Goal: Information Seeking & Learning: Compare options

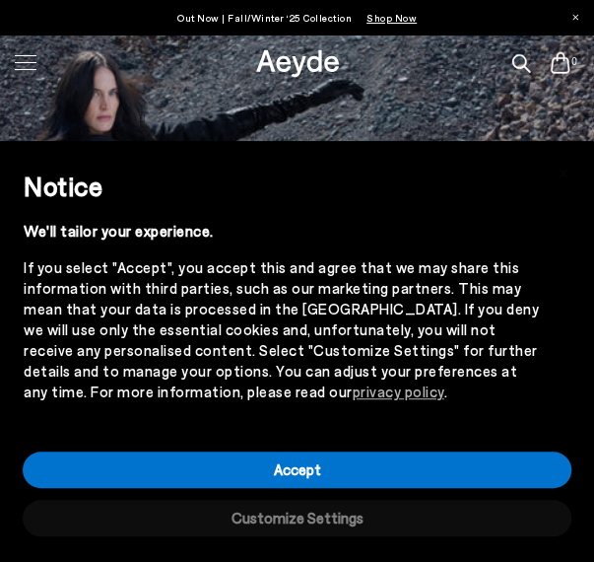
click at [331, 523] on button "Customize Settings" at bounding box center [297, 518] width 549 height 36
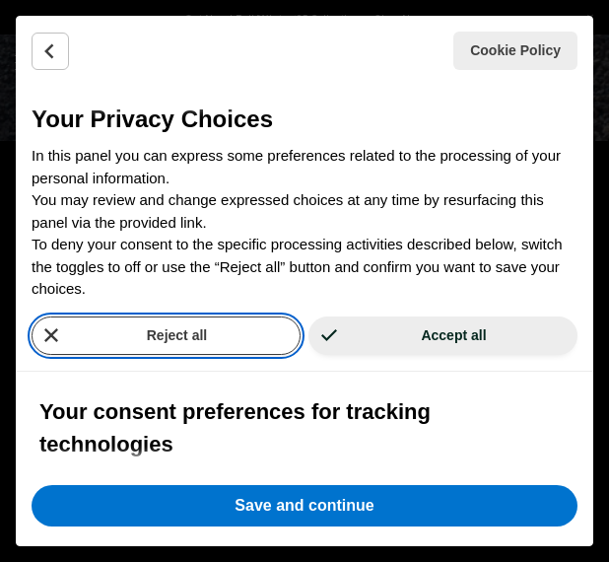
click at [255, 331] on button "Reject all" at bounding box center [166, 335] width 269 height 38
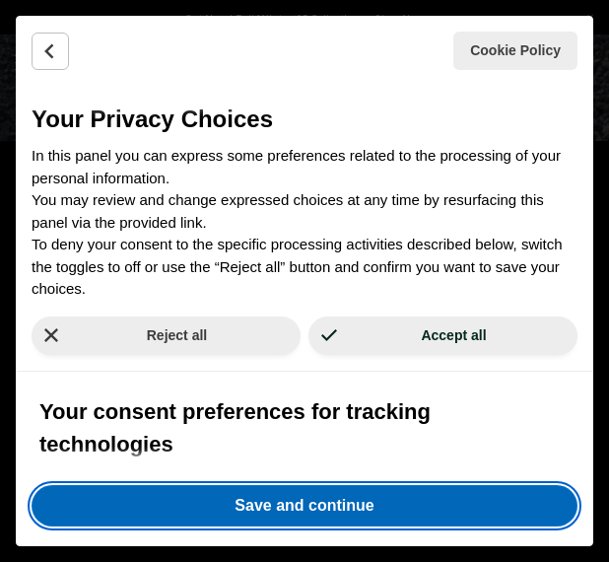
click at [241, 498] on button "Save and continue" at bounding box center [305, 505] width 546 height 41
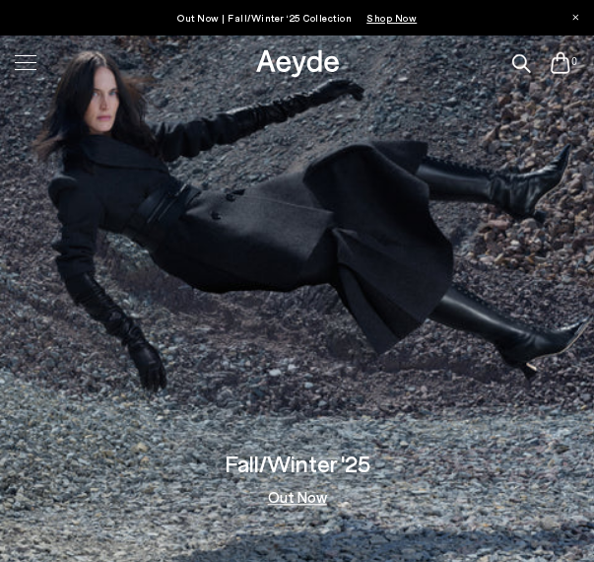
click at [22, 71] on div at bounding box center [25, 62] width 41 height 34
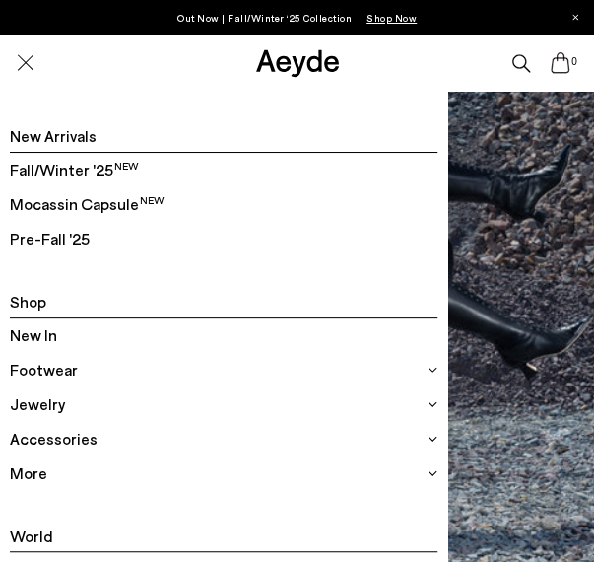
click at [57, 204] on span "Mocassin Capsule" at bounding box center [87, 204] width 155 height 26
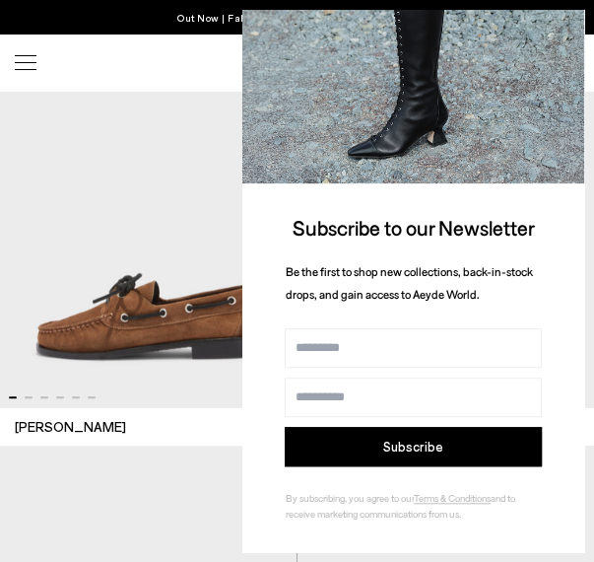
scroll to position [3613, 0]
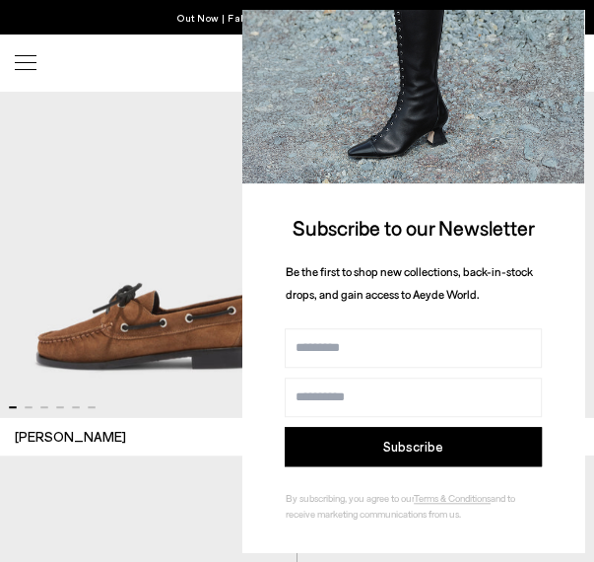
click at [159, 428] on div "Harris 36 37 38 39 40" at bounding box center [148, 437] width 267 height 20
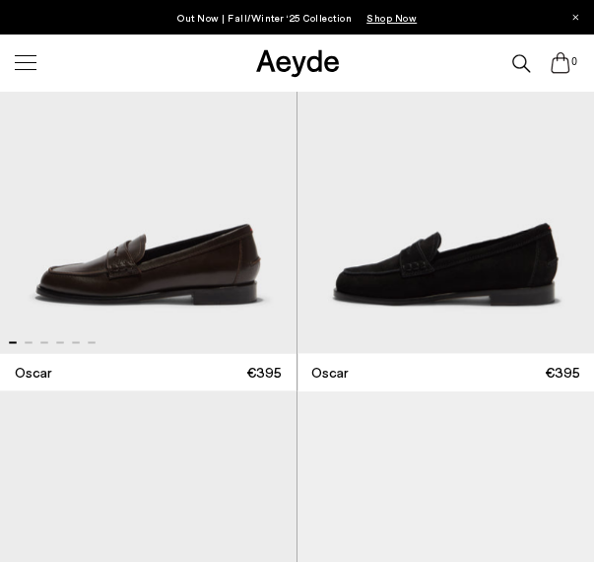
scroll to position [4083, 0]
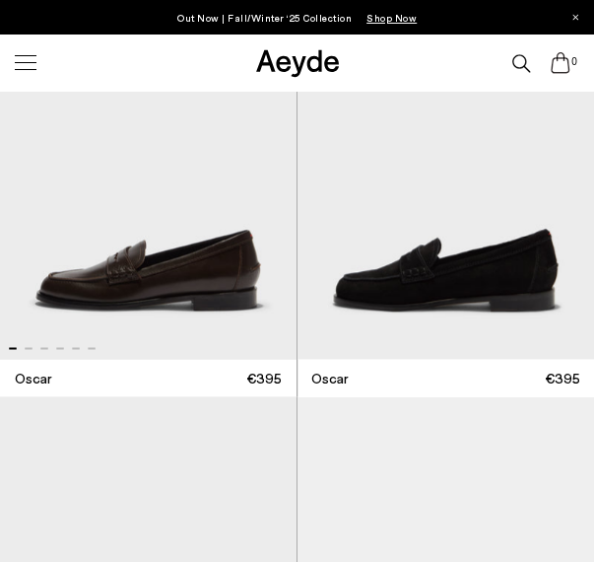
click at [227, 275] on img "1 / 6" at bounding box center [148, 172] width 297 height 373
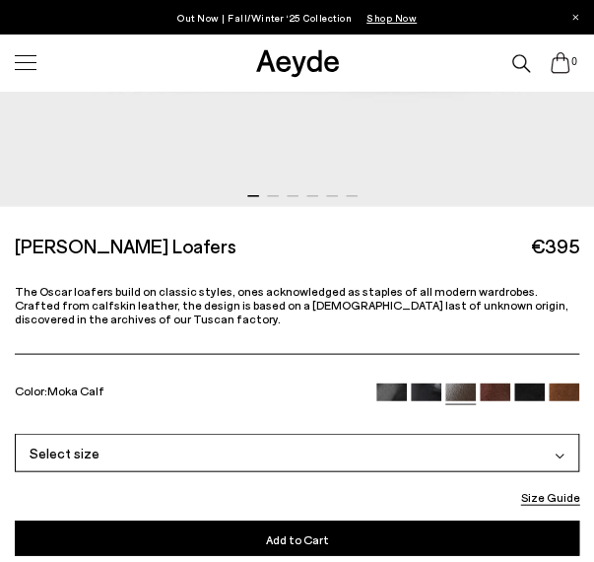
scroll to position [394, 0]
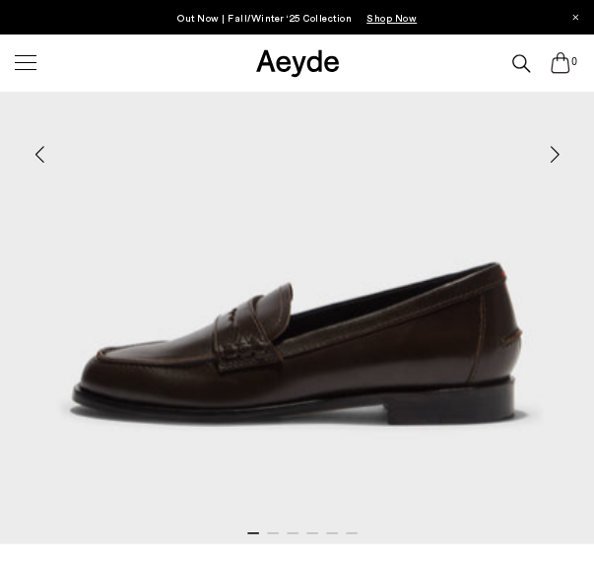
click at [552, 147] on div "Next slide" at bounding box center [554, 154] width 59 height 59
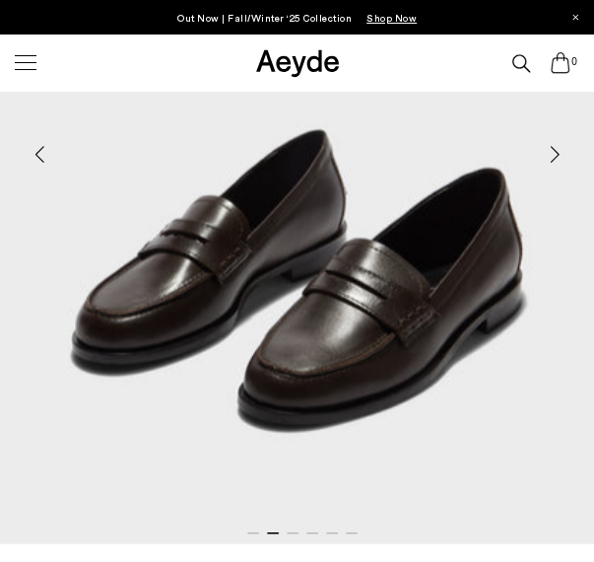
click at [552, 147] on div "Next slide" at bounding box center [554, 154] width 59 height 59
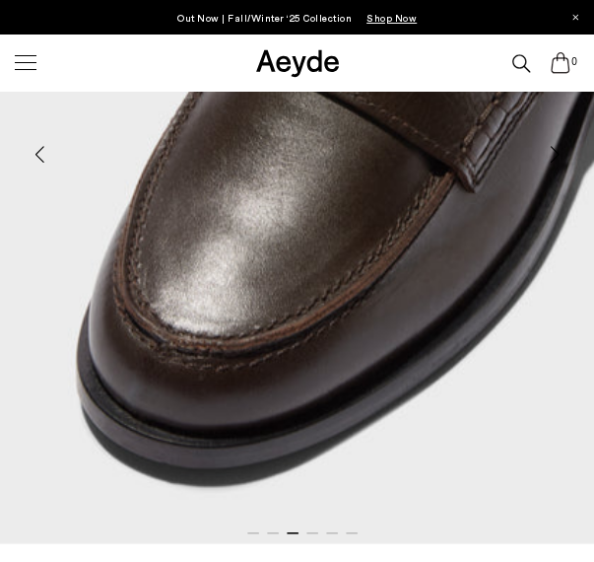
click at [559, 141] on div "Next slide" at bounding box center [554, 154] width 59 height 59
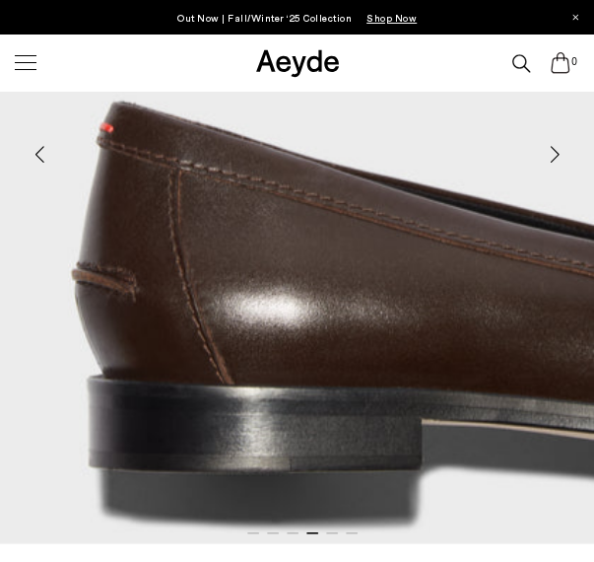
click at [559, 141] on div "Next slide" at bounding box center [554, 154] width 59 height 59
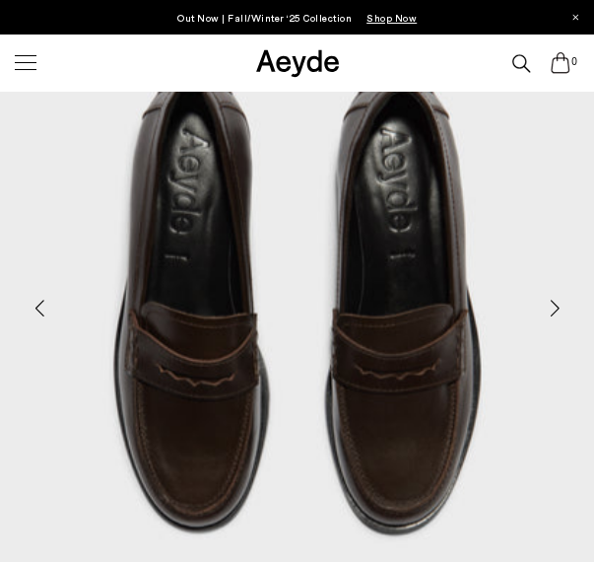
scroll to position [242, 0]
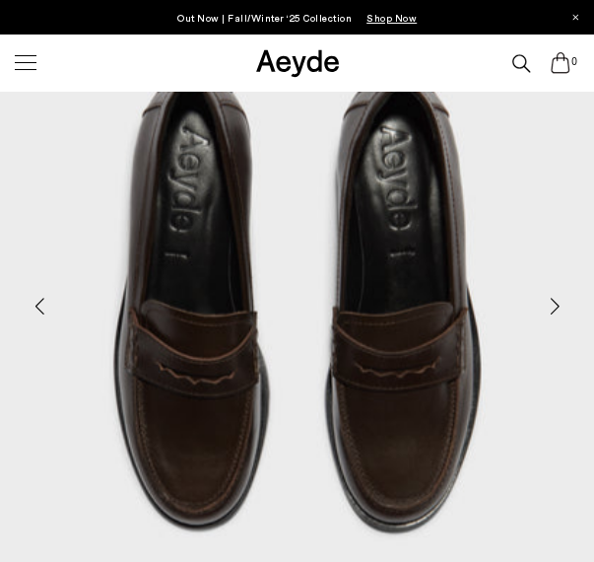
click at [562, 314] on div "Next slide" at bounding box center [554, 306] width 59 height 59
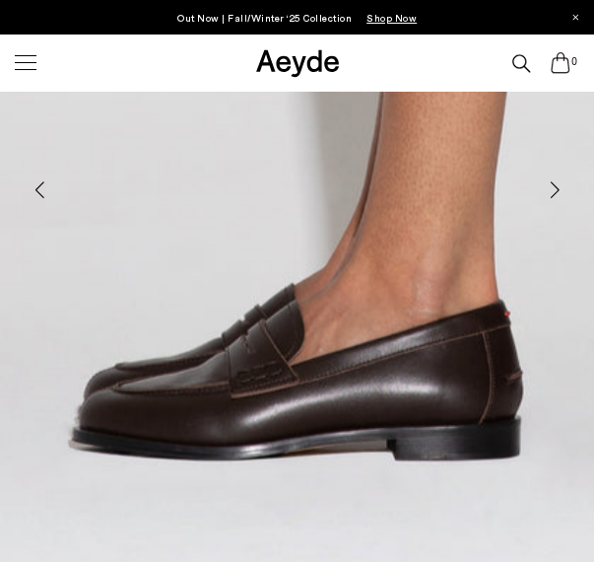
scroll to position [361, 0]
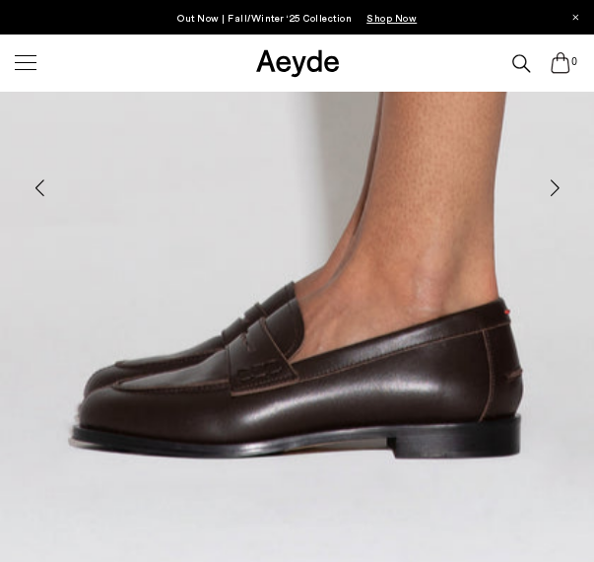
click at [558, 186] on div "Next slide" at bounding box center [554, 188] width 59 height 59
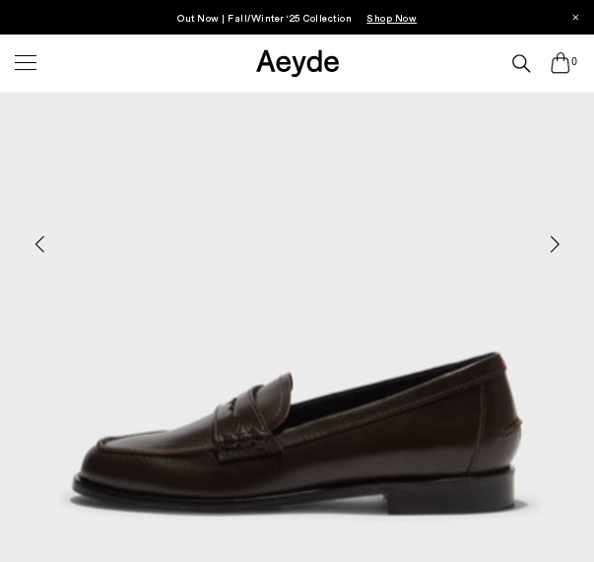
scroll to position [306, 0]
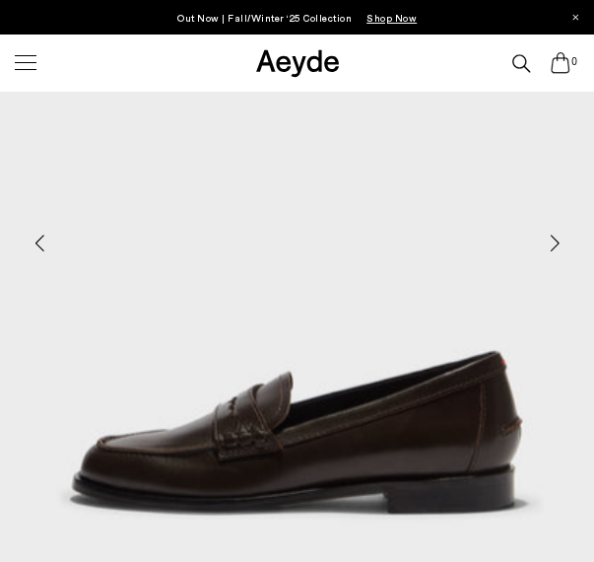
click at [45, 245] on div "Previous slide" at bounding box center [39, 243] width 59 height 59
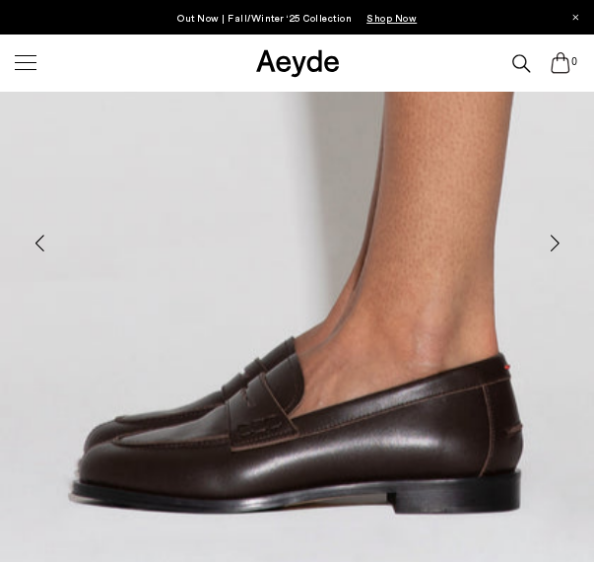
click at [45, 245] on div "Previous slide" at bounding box center [39, 243] width 59 height 59
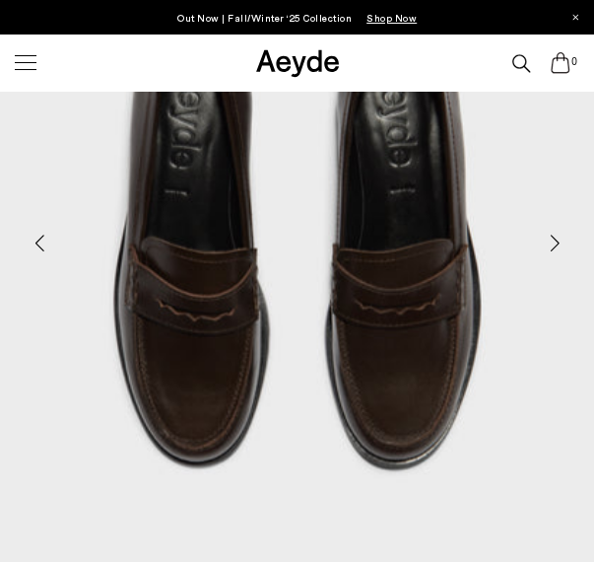
click at [45, 245] on div "Previous slide" at bounding box center [39, 243] width 59 height 59
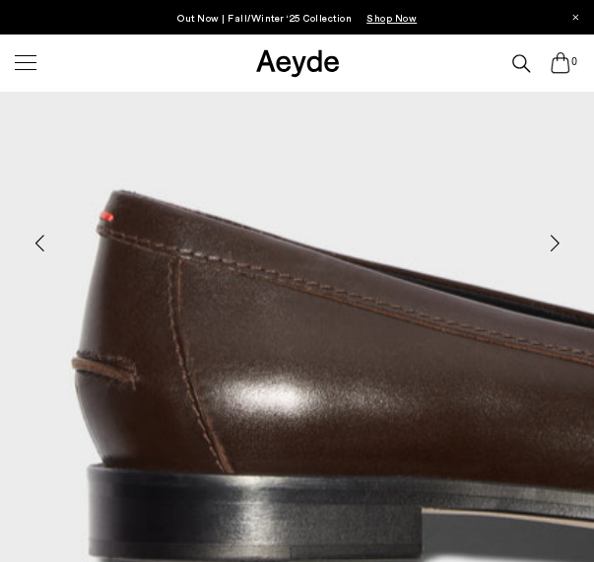
click at [45, 245] on div "Previous slide" at bounding box center [39, 243] width 59 height 59
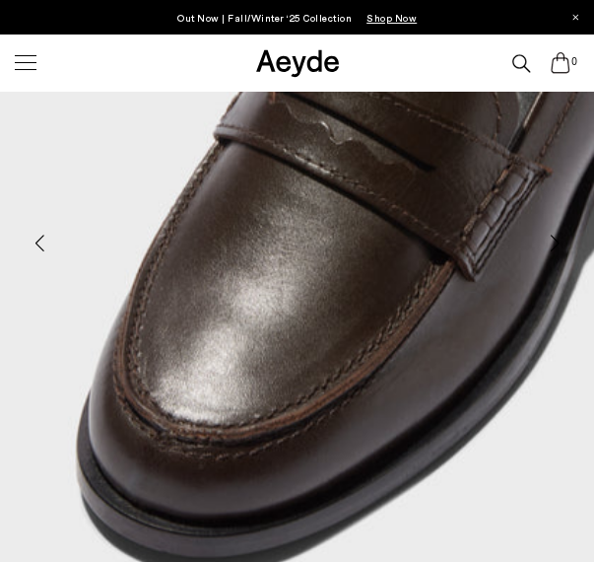
click at [45, 245] on div "Previous slide" at bounding box center [39, 243] width 59 height 59
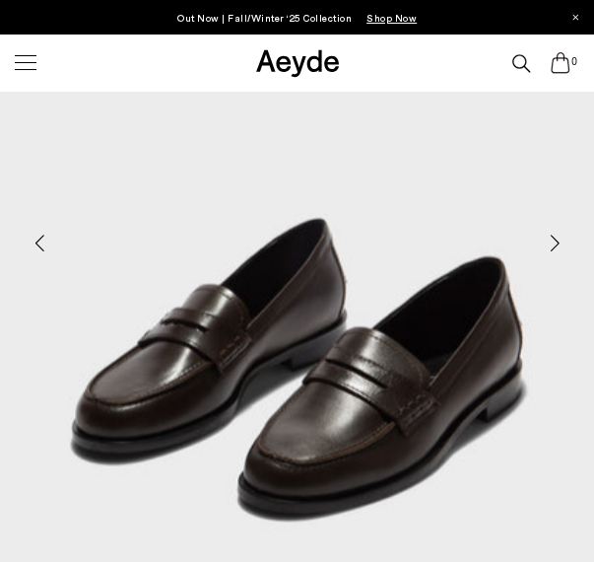
click at [45, 245] on div "Previous slide" at bounding box center [39, 243] width 59 height 59
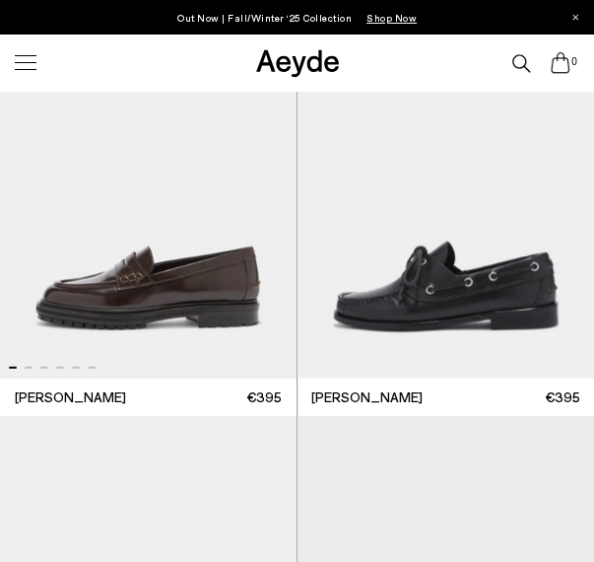
scroll to position [2821, 0]
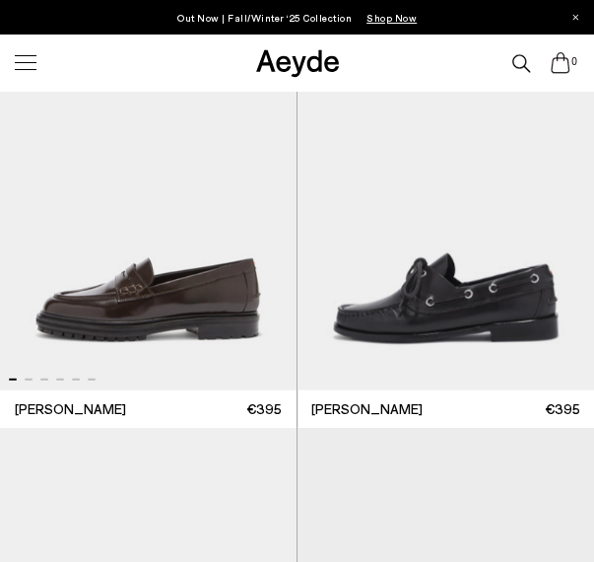
click at [233, 299] on img "1 / 6" at bounding box center [148, 204] width 297 height 373
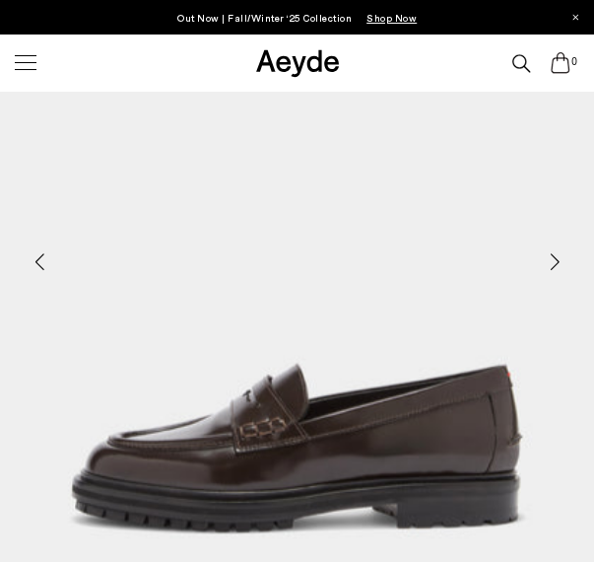
scroll to position [284, 0]
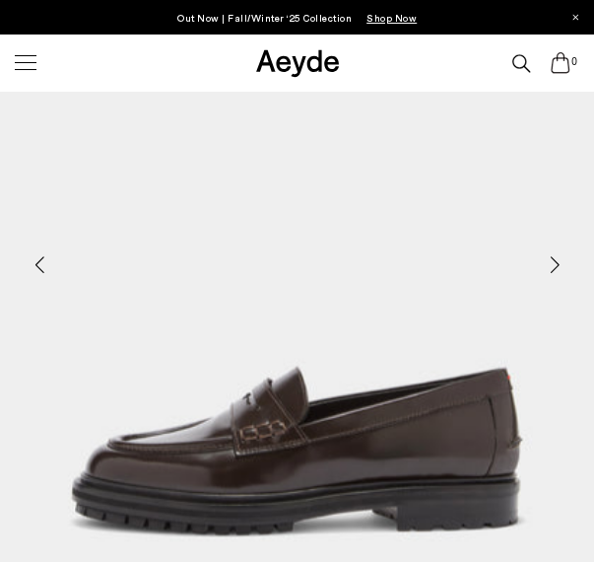
click at [544, 261] on div "Next slide" at bounding box center [554, 265] width 59 height 59
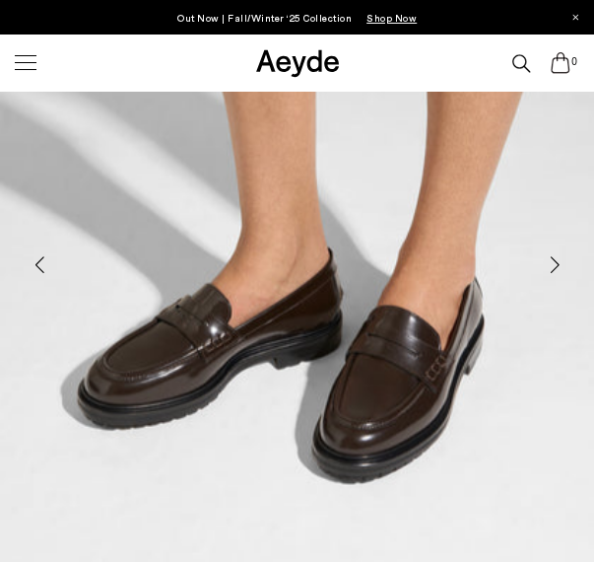
click at [544, 261] on div "Next slide" at bounding box center [554, 265] width 59 height 59
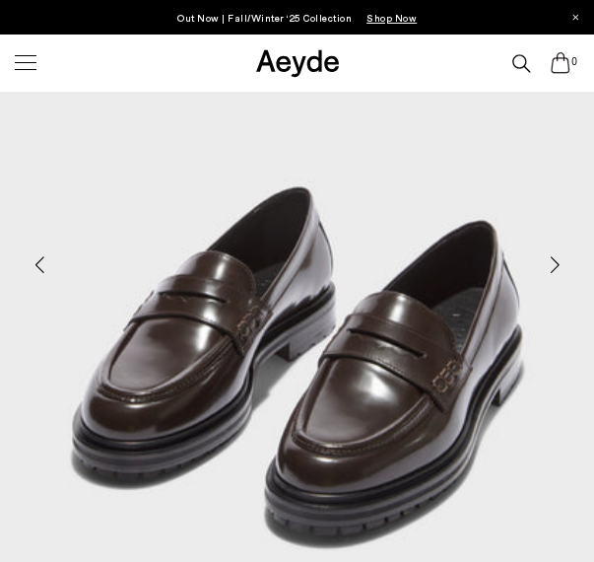
click at [544, 261] on div "Next slide" at bounding box center [554, 265] width 59 height 59
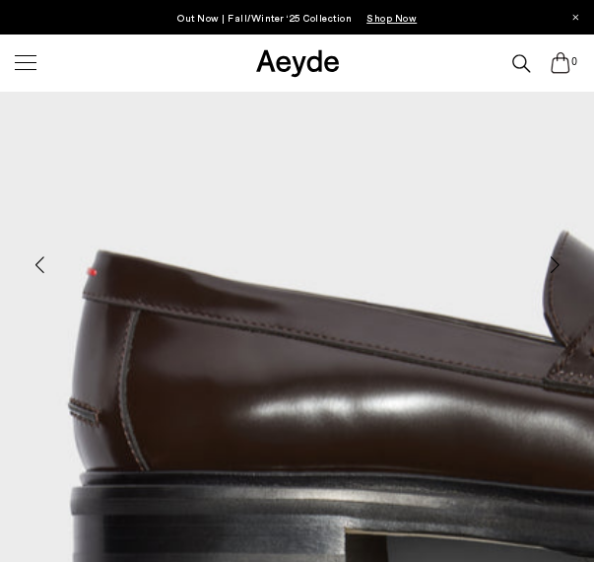
click at [23, 58] on div at bounding box center [25, 62] width 41 height 34
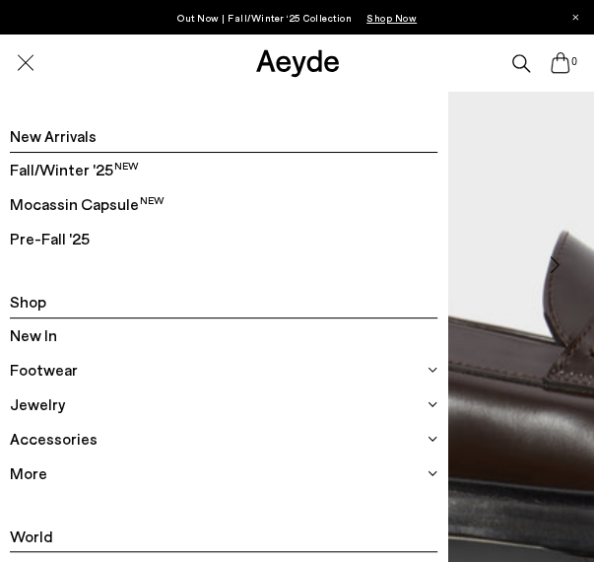
scroll to position [38, 0]
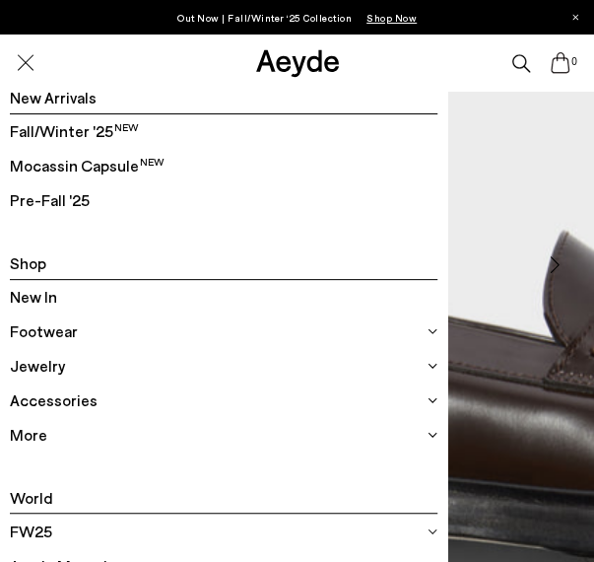
click at [56, 339] on span "Footwear" at bounding box center [44, 331] width 68 height 26
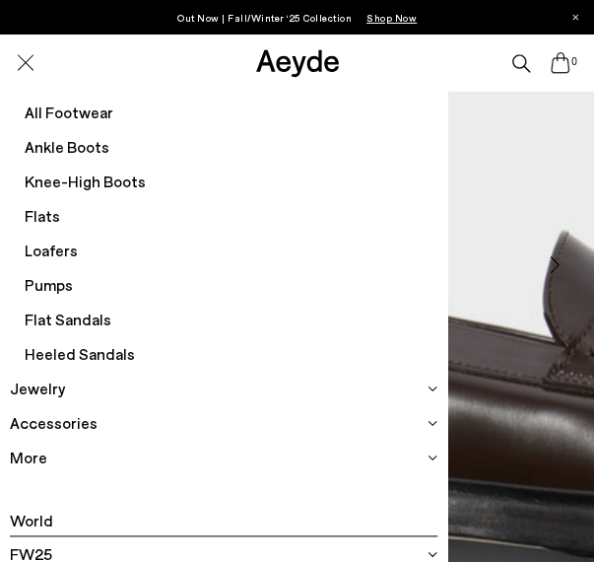
scroll to position [272, 0]
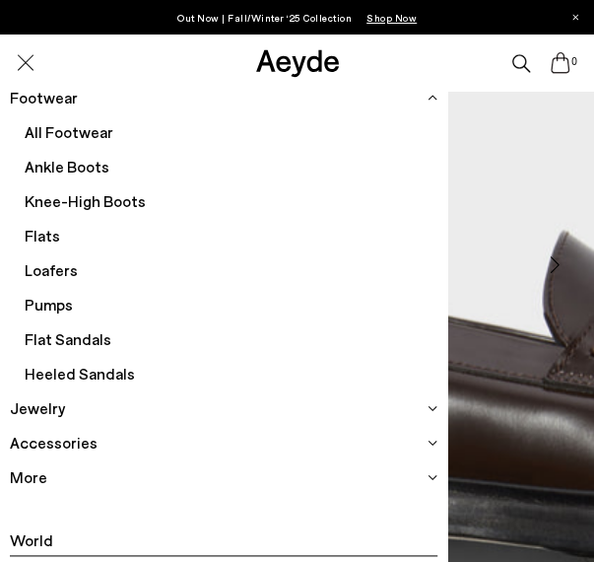
click at [59, 307] on span "Pumps" at bounding box center [232, 305] width 414 height 34
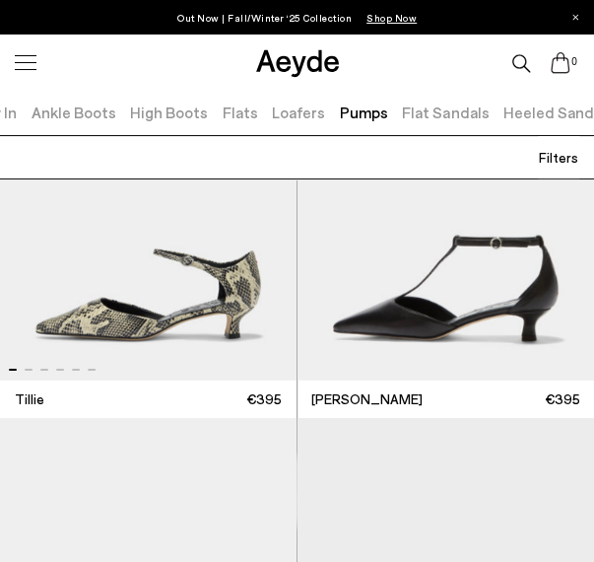
scroll to position [1612, 0]
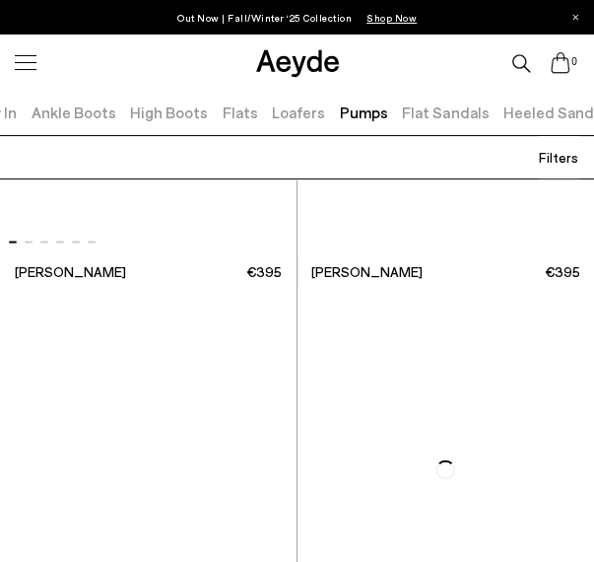
scroll to position [8100, 0]
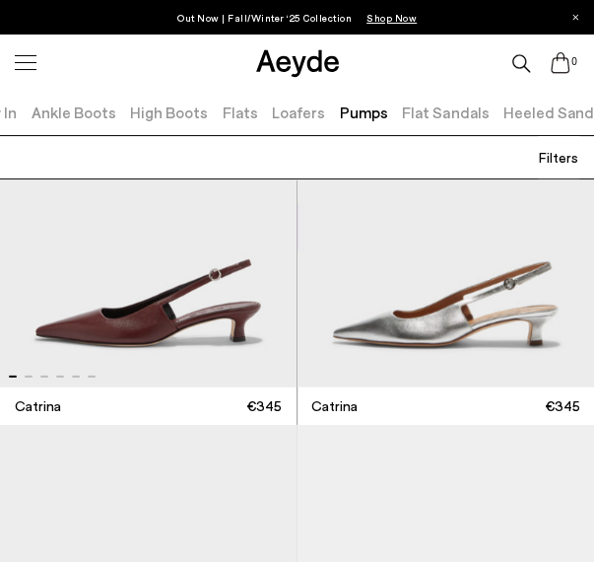
scroll to position [10068, 0]
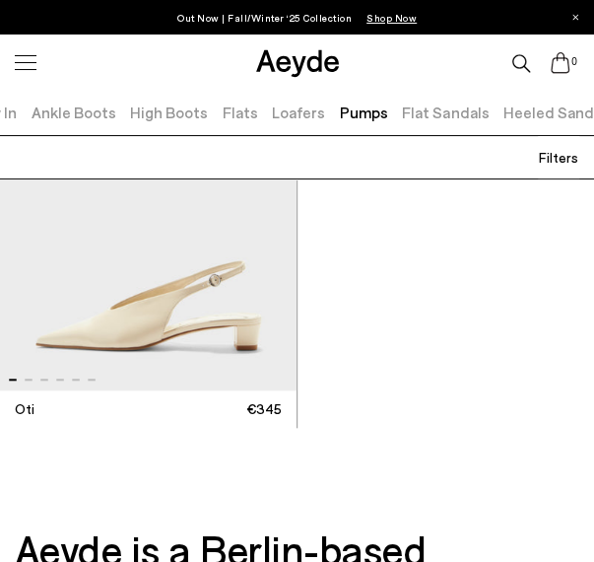
scroll to position [14398, 0]
